Goal: Information Seeking & Learning: Learn about a topic

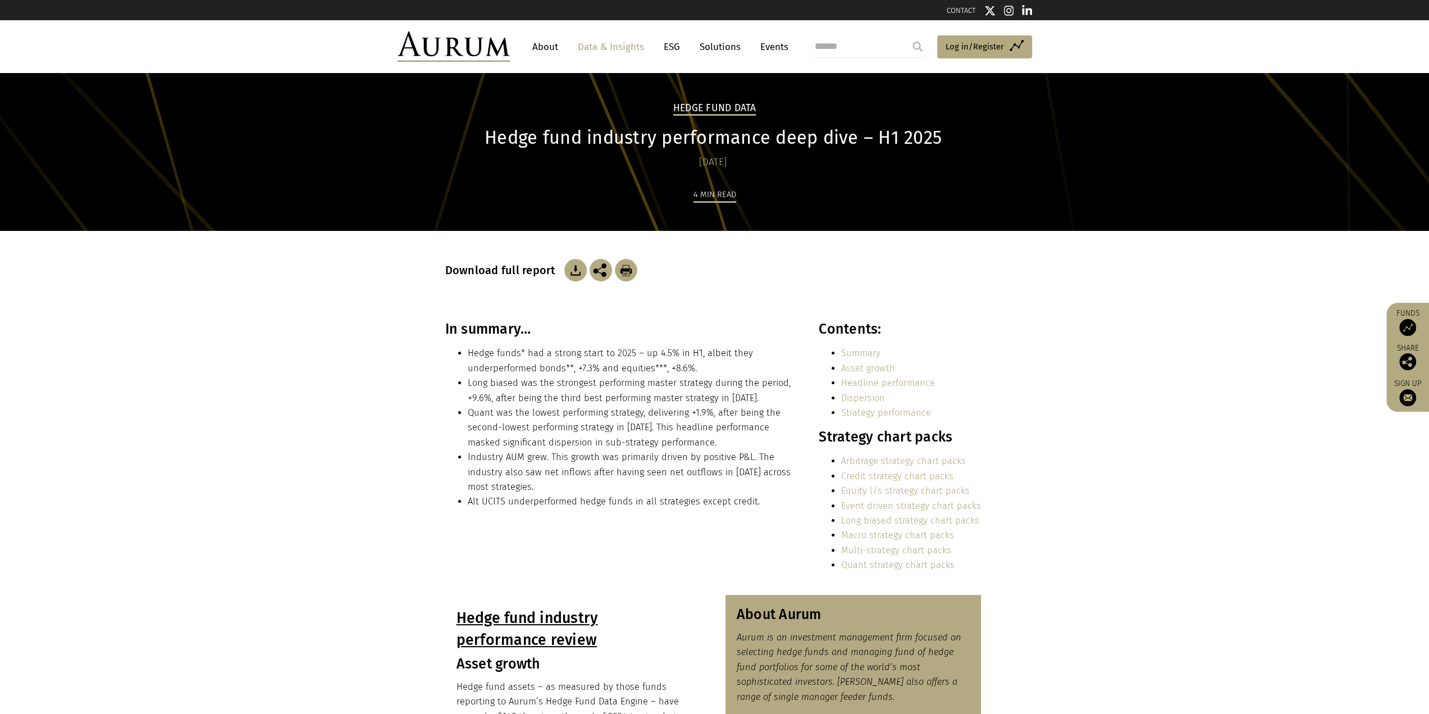
click at [490, 57] on img at bounding box center [453, 46] width 112 height 30
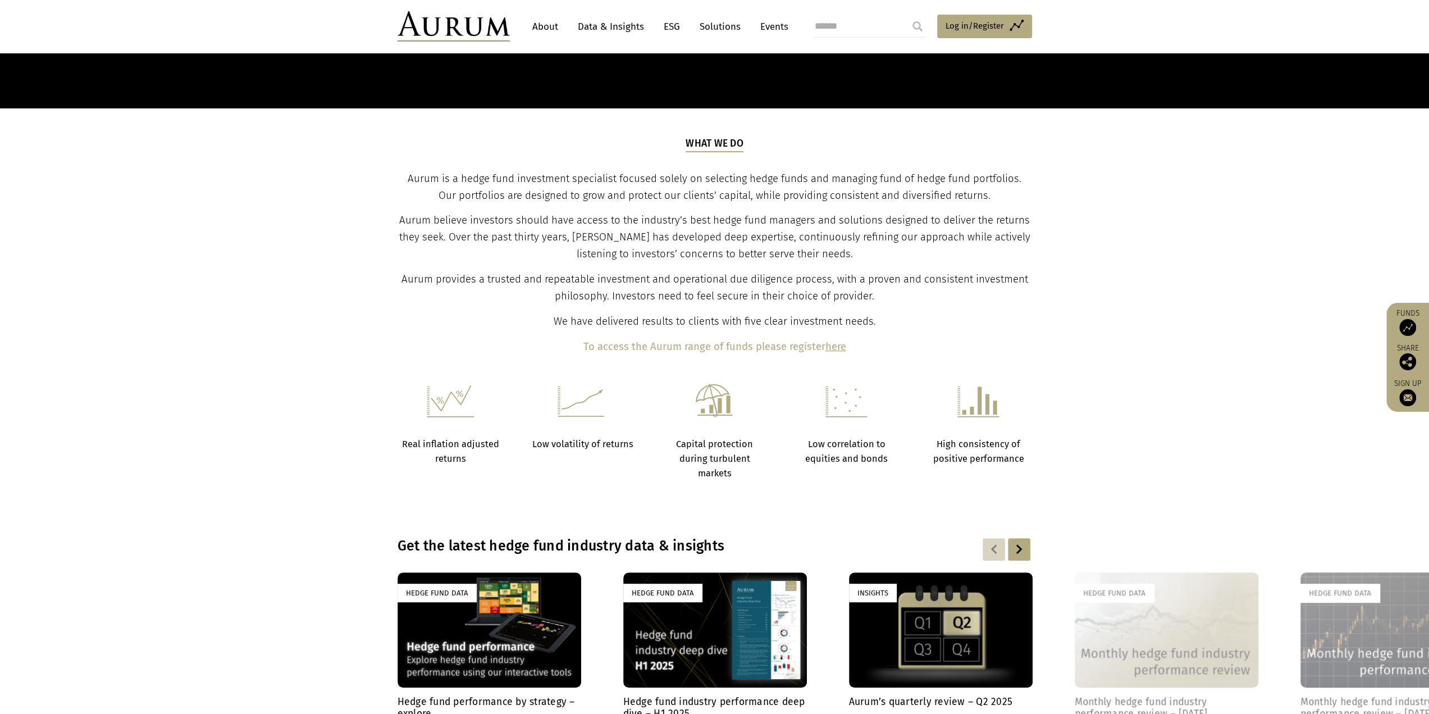
scroll to position [674, 0]
